Goal: Check status

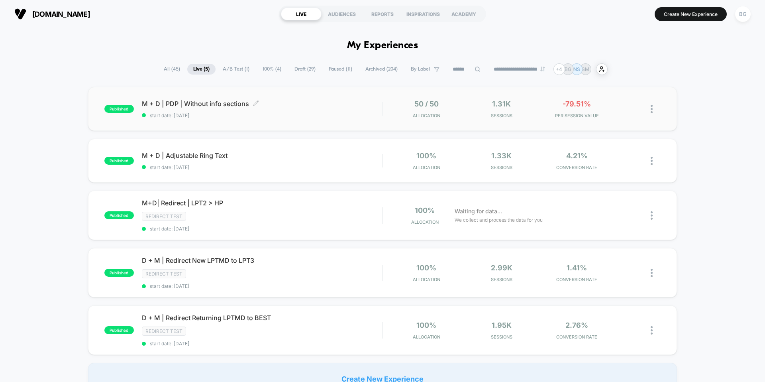
click at [219, 112] on span "start date: [DATE]" at bounding box center [262, 115] width 240 height 6
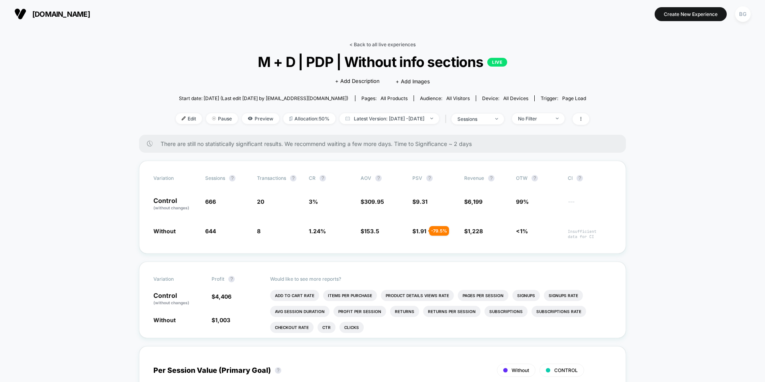
click at [363, 45] on link "< Back to all live experiences" at bounding box center [382, 44] width 66 height 6
